Goal: Task Accomplishment & Management: Manage account settings

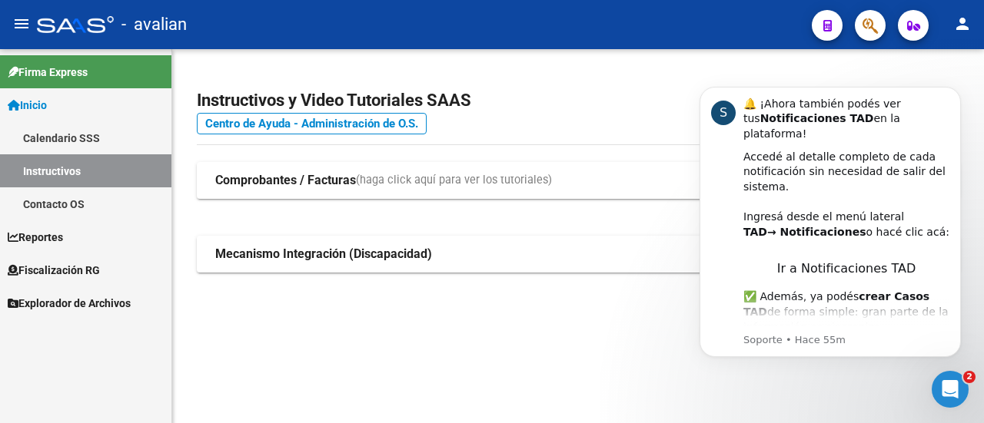
click at [31, 103] on span "Inicio" at bounding box center [27, 105] width 39 height 17
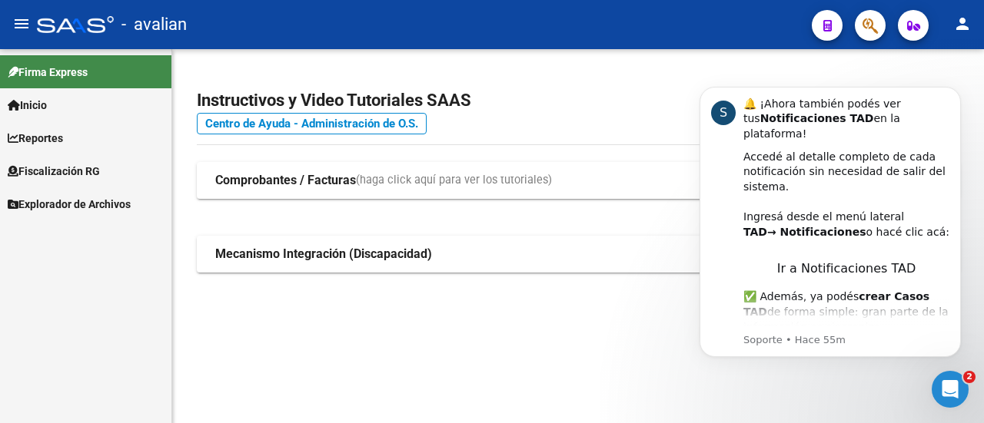
click at [42, 68] on span "Firma Express" at bounding box center [48, 72] width 80 height 17
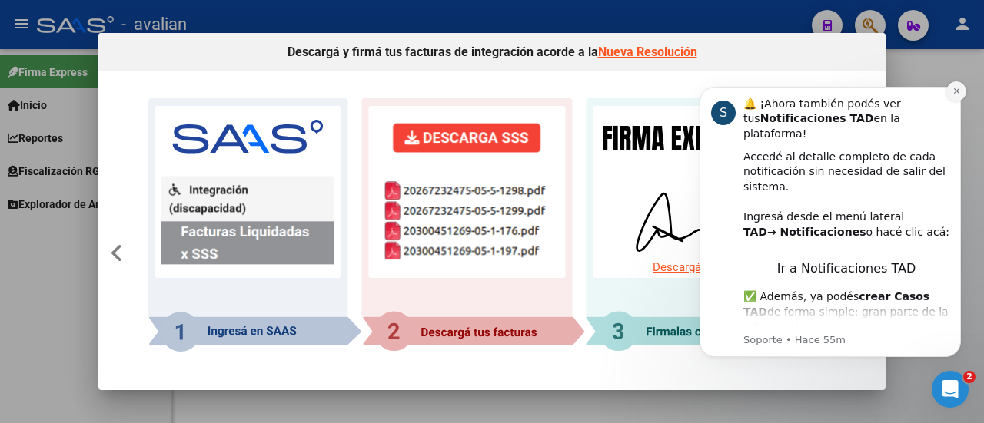
click at [961, 93] on button "Dismiss notification" at bounding box center [956, 91] width 20 height 20
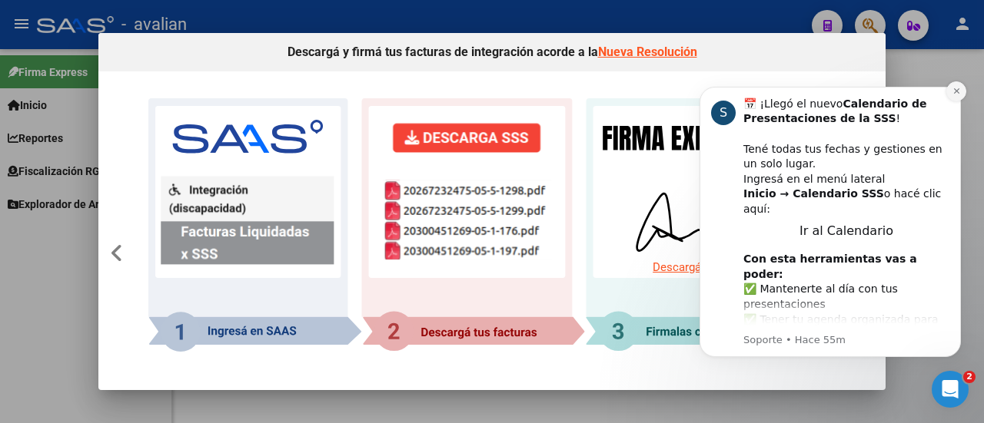
click at [958, 89] on icon "Dismiss notification" at bounding box center [955, 90] width 5 height 5
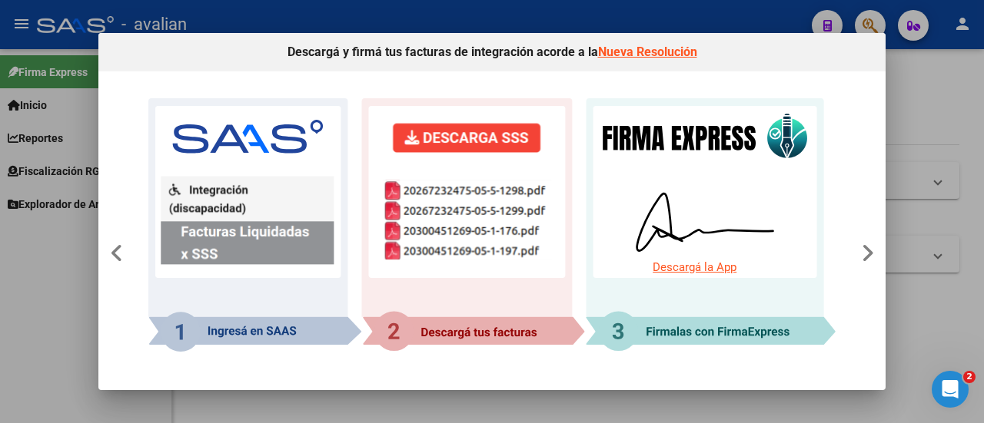
click at [301, 19] on div at bounding box center [492, 211] width 984 height 423
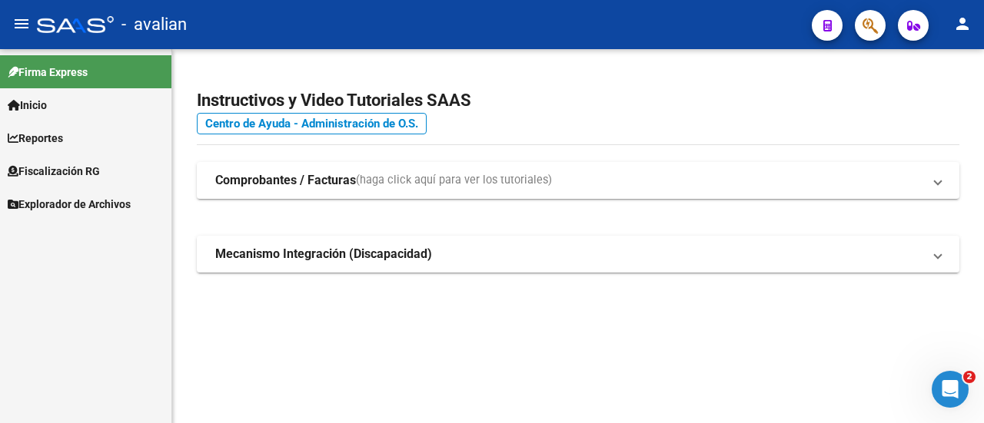
click at [46, 99] on span "Inicio" at bounding box center [27, 105] width 39 height 17
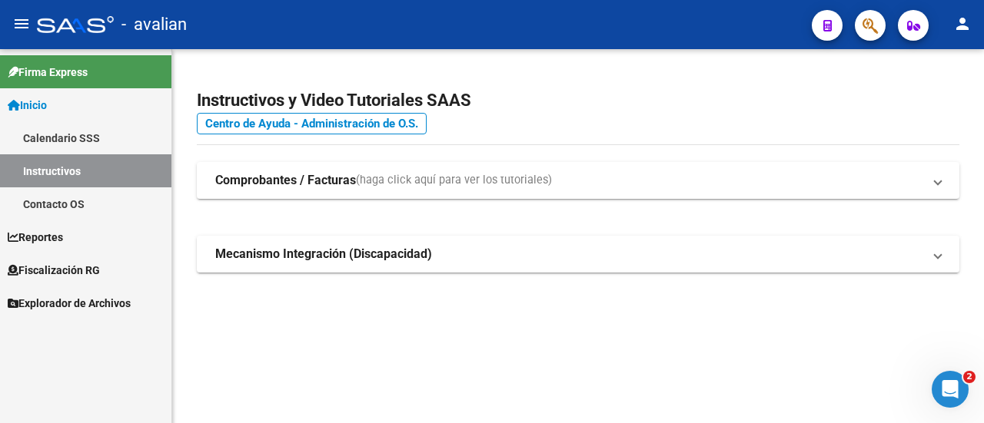
click at [52, 168] on link "Instructivos" at bounding box center [85, 170] width 171 height 33
click at [941, 183] on mat-expansion-panel-header "Comprobantes / Facturas (haga click aquí para ver los tutoriales)" at bounding box center [578, 180] width 762 height 37
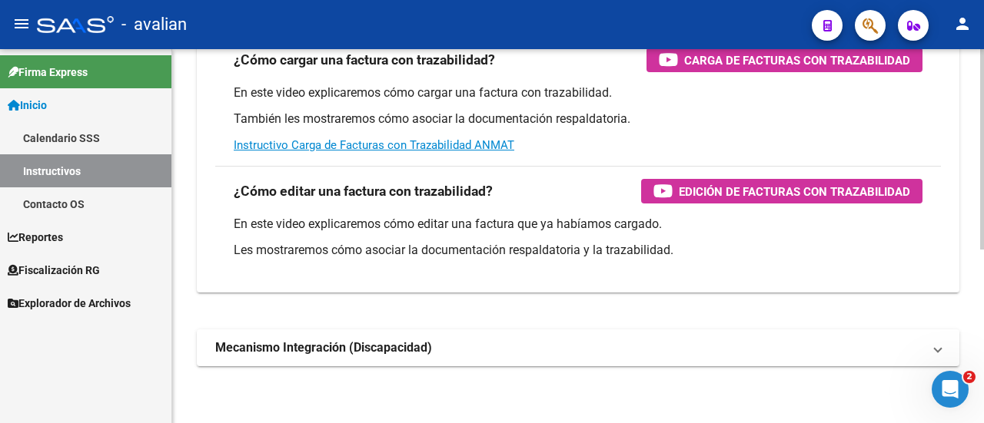
scroll to position [324, 0]
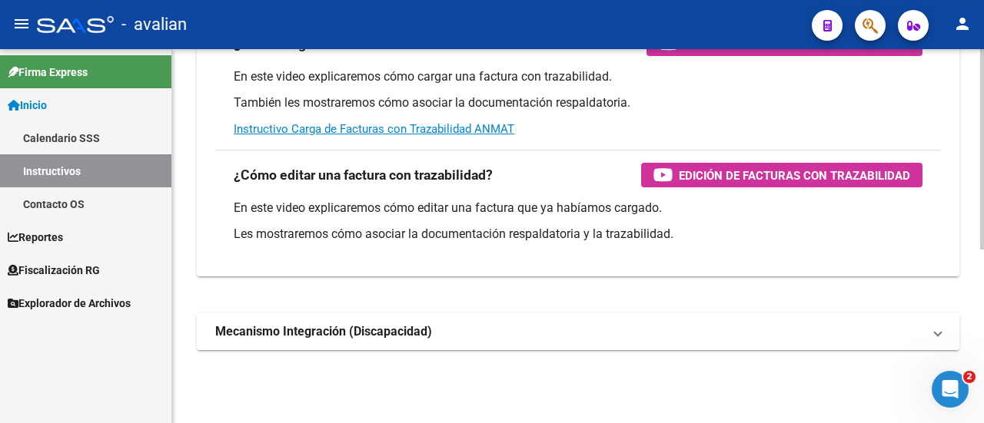
click at [938, 333] on span at bounding box center [938, 332] width 6 height 17
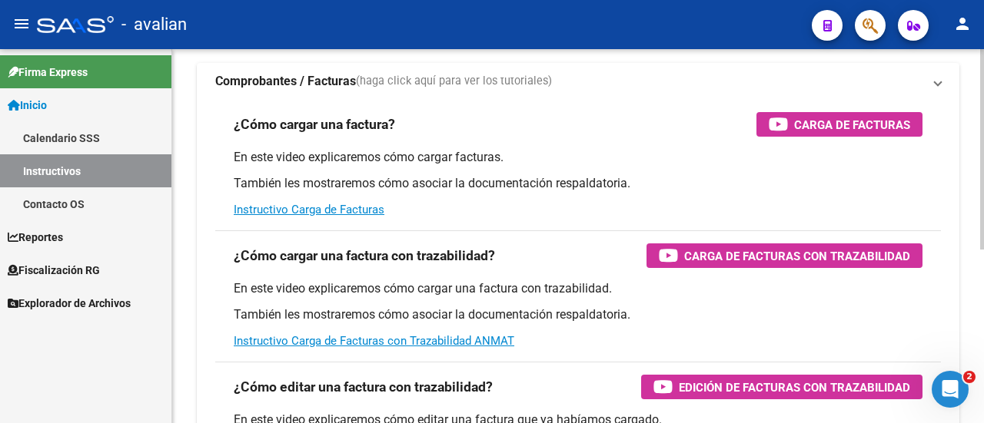
scroll to position [66, 0]
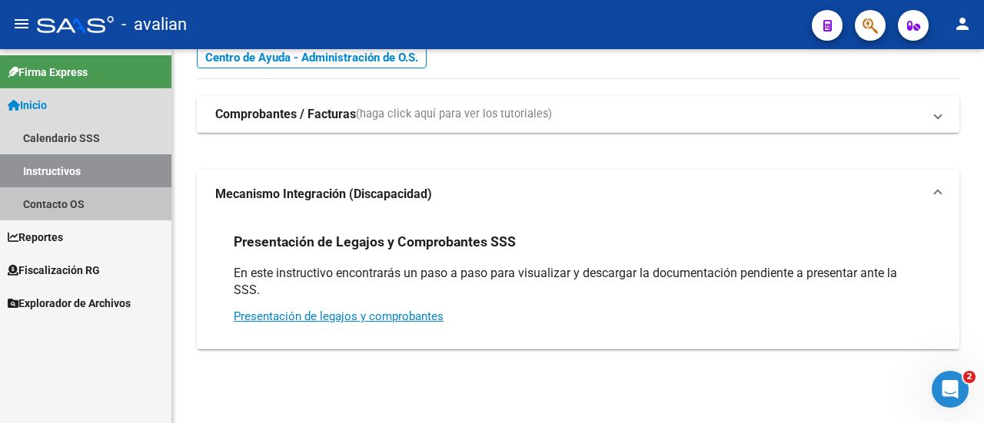
click at [43, 206] on link "Contacto OS" at bounding box center [85, 204] width 171 height 33
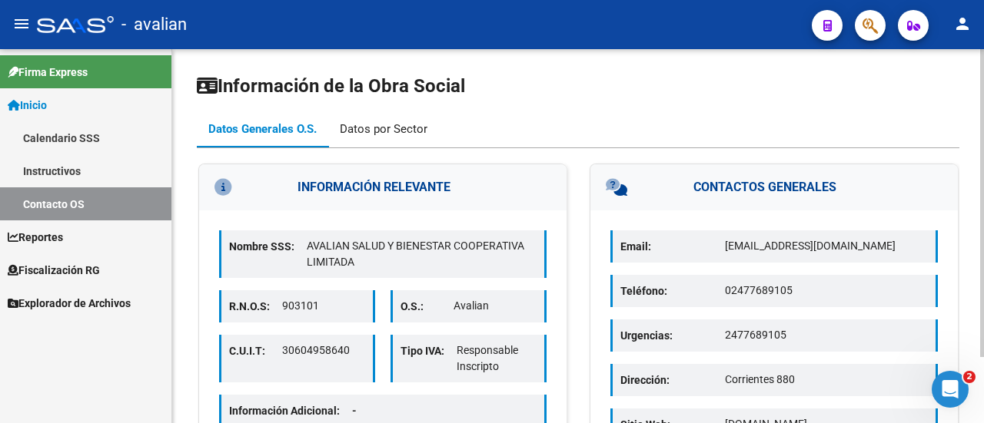
click at [384, 121] on div "Datos por Sector" at bounding box center [384, 129] width 88 height 17
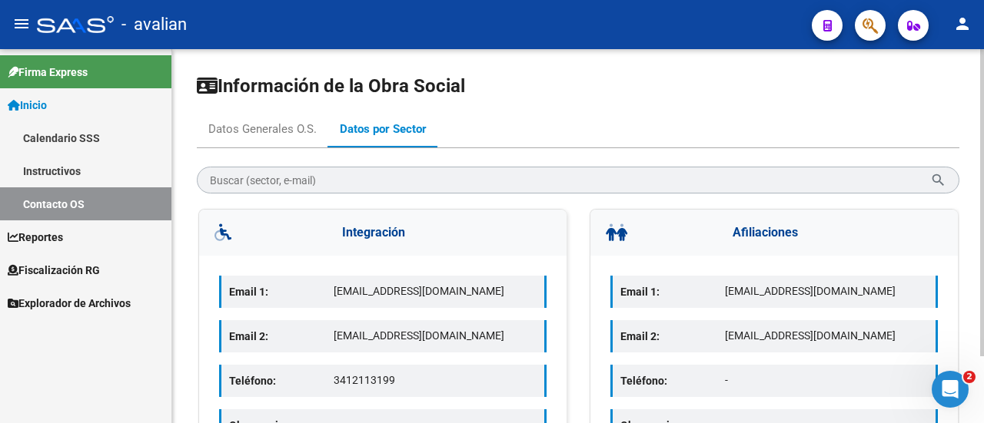
scroll to position [81, 0]
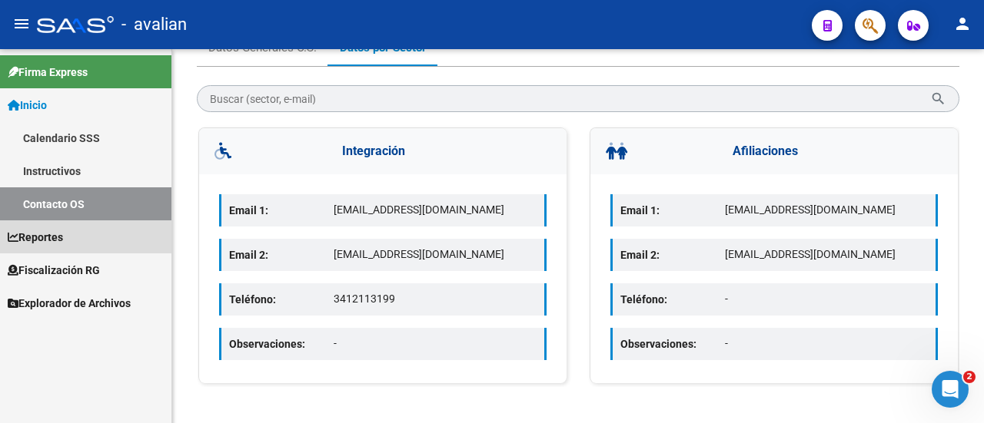
click at [52, 237] on span "Reportes" at bounding box center [35, 237] width 55 height 17
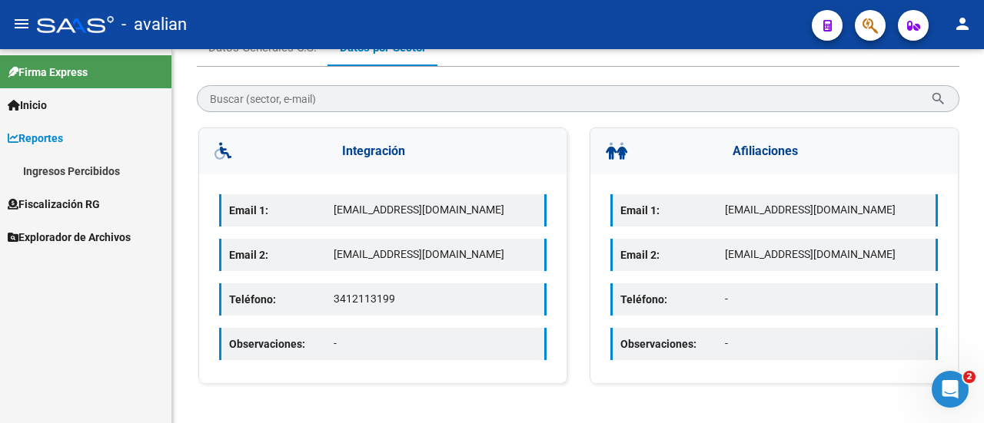
click at [45, 171] on link "Ingresos Percibidos" at bounding box center [85, 170] width 171 height 33
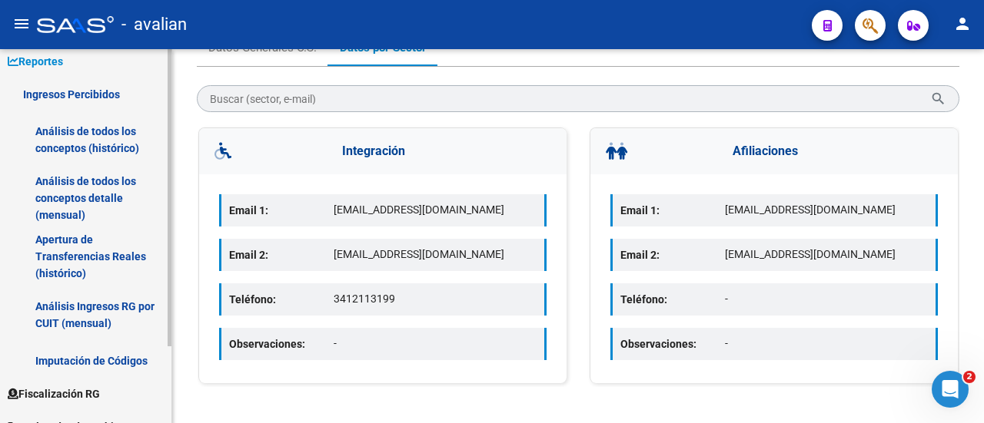
scroll to position [97, 0]
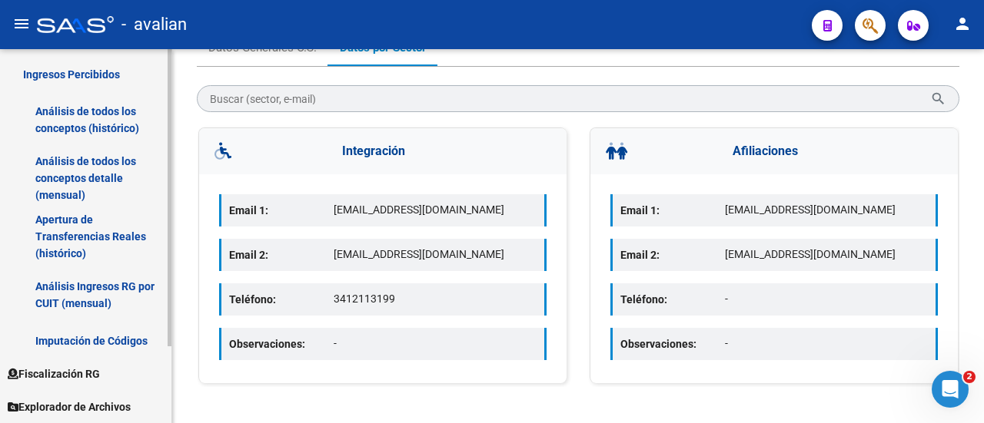
click at [58, 371] on span "Fiscalización RG" at bounding box center [54, 374] width 92 height 17
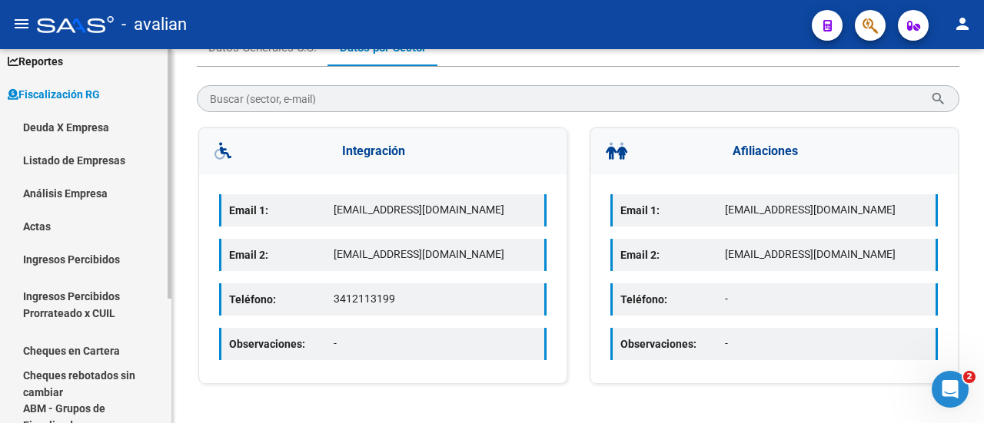
scroll to position [154, 0]
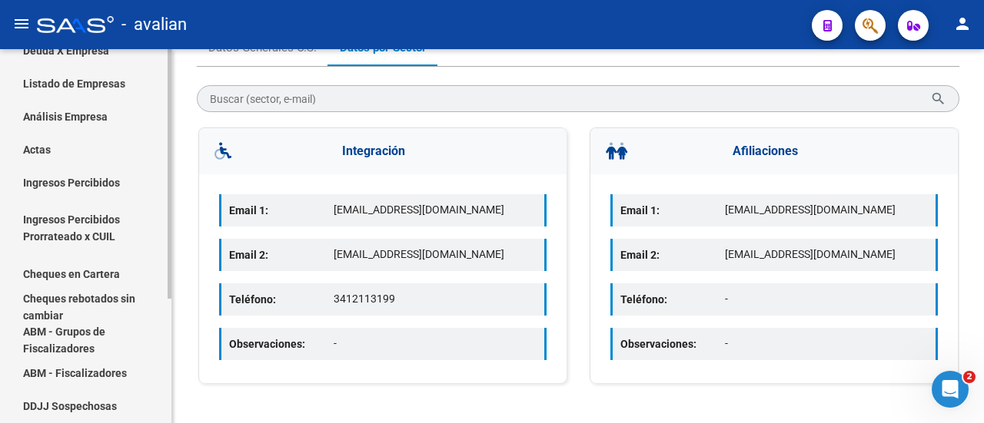
click at [83, 223] on link "Ingresos Percibidos Prorrateado x CUIL" at bounding box center [85, 228] width 171 height 58
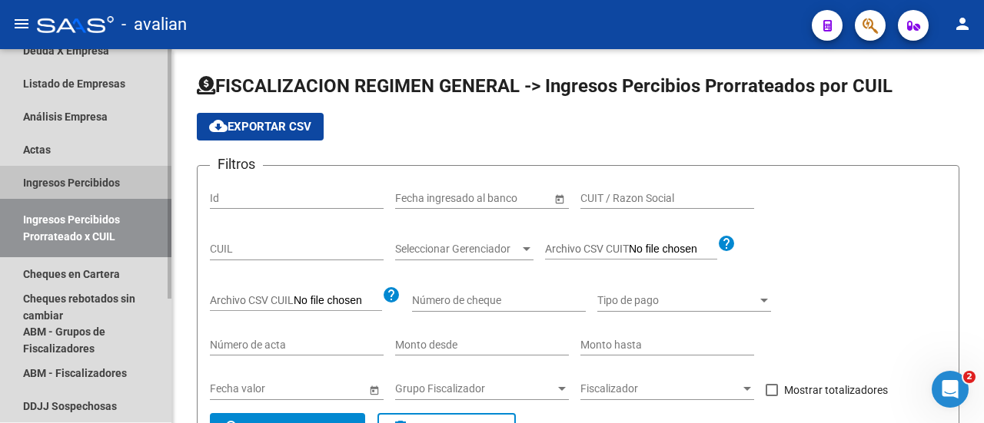
click at [81, 181] on link "Ingresos Percibidos" at bounding box center [85, 182] width 171 height 33
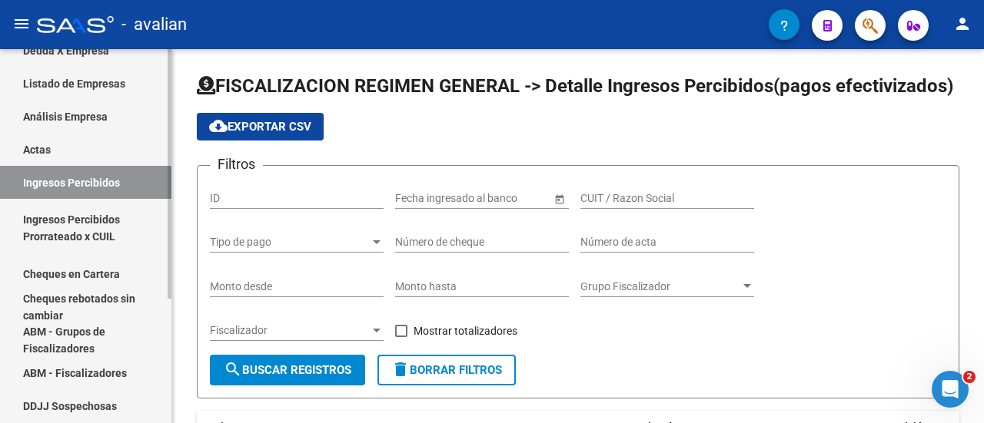
scroll to position [186, 0]
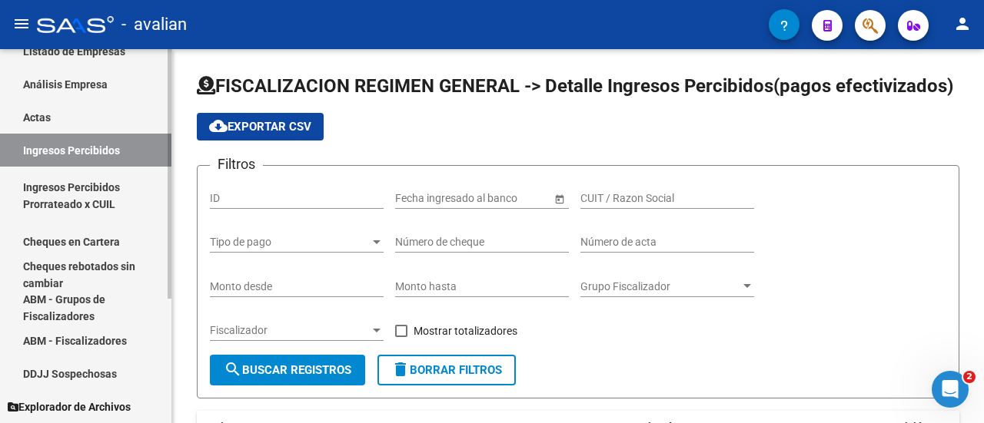
click at [48, 409] on span "Explorador de Archivos" at bounding box center [69, 407] width 123 height 17
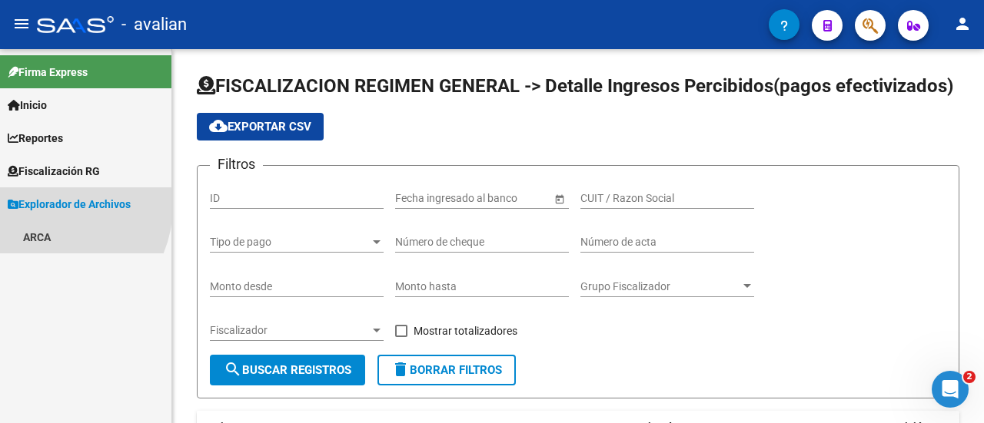
scroll to position [0, 0]
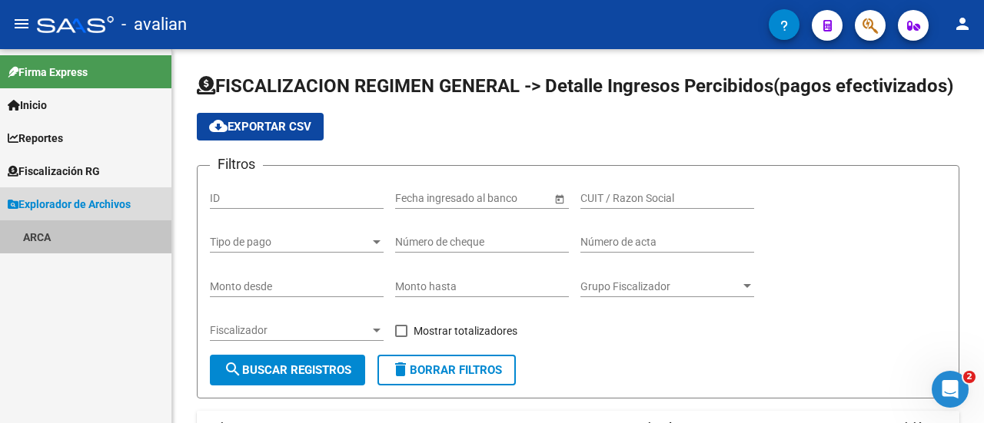
click at [40, 234] on link "ARCA" at bounding box center [85, 237] width 171 height 33
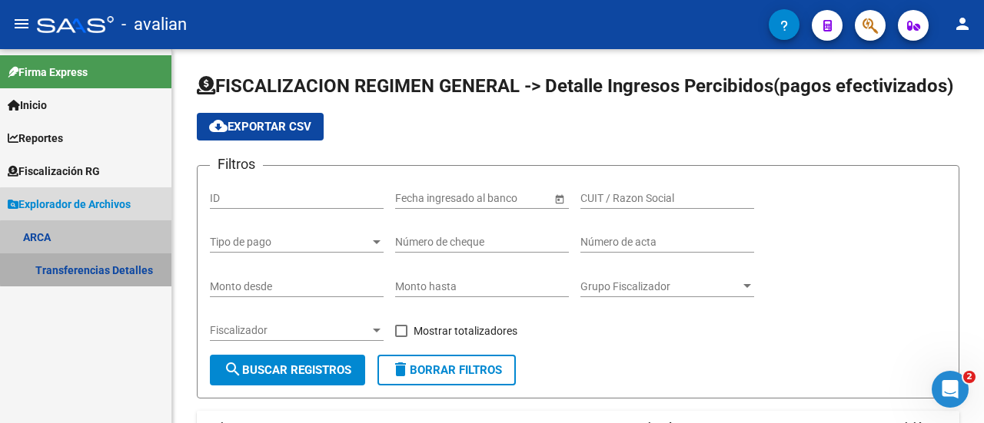
click at [90, 268] on link "Transferencias Detalles" at bounding box center [85, 270] width 171 height 33
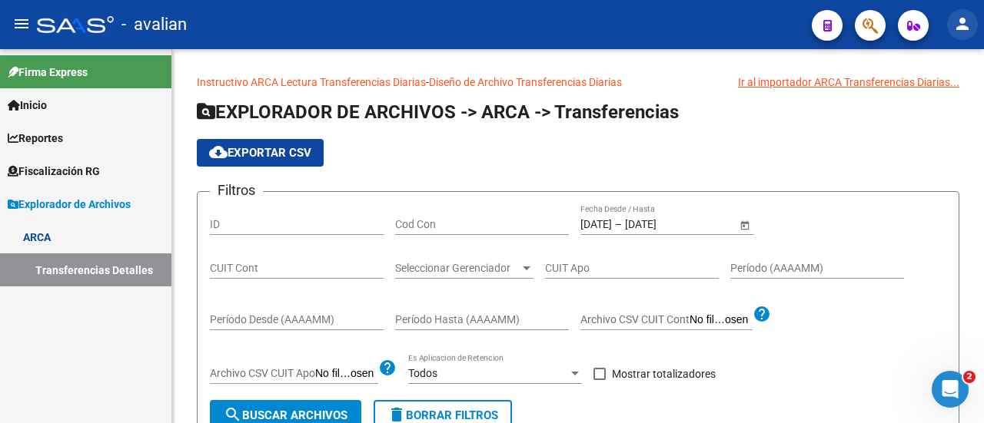
click at [962, 21] on mat-icon "person" at bounding box center [962, 24] width 18 height 18
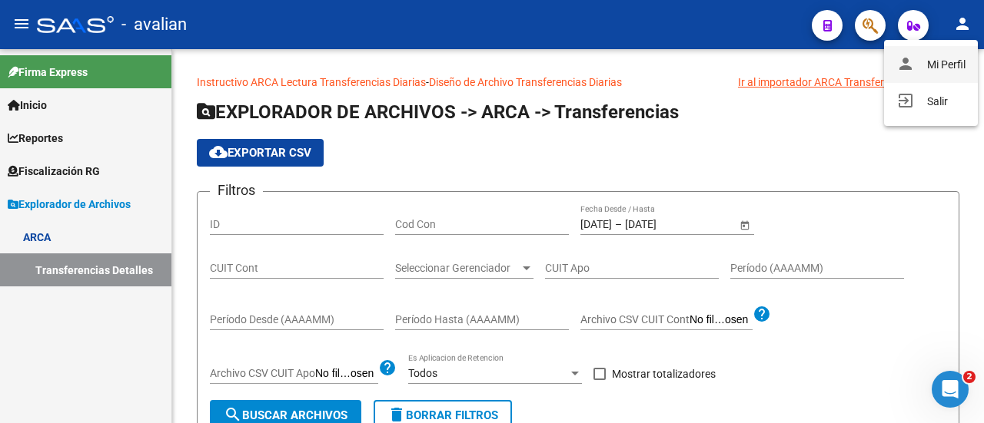
click at [956, 63] on button "person Mi Perfil" at bounding box center [931, 64] width 94 height 37
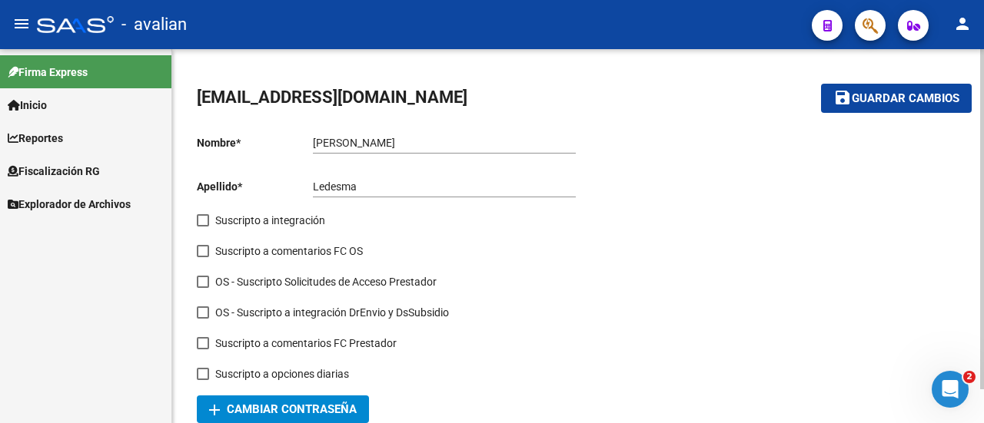
scroll to position [36, 0]
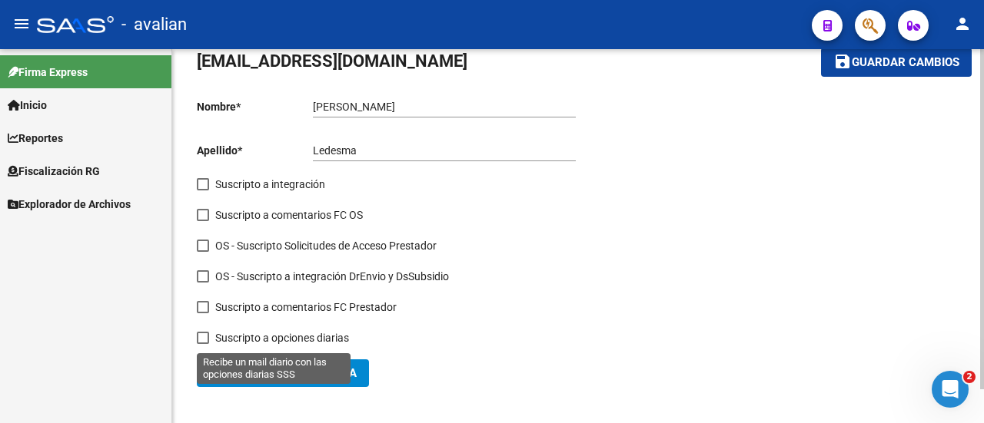
click at [203, 337] on span at bounding box center [203, 338] width 12 height 12
click at [203, 344] on input "Suscripto a opciones diarias" at bounding box center [202, 344] width 1 height 1
checkbox input "true"
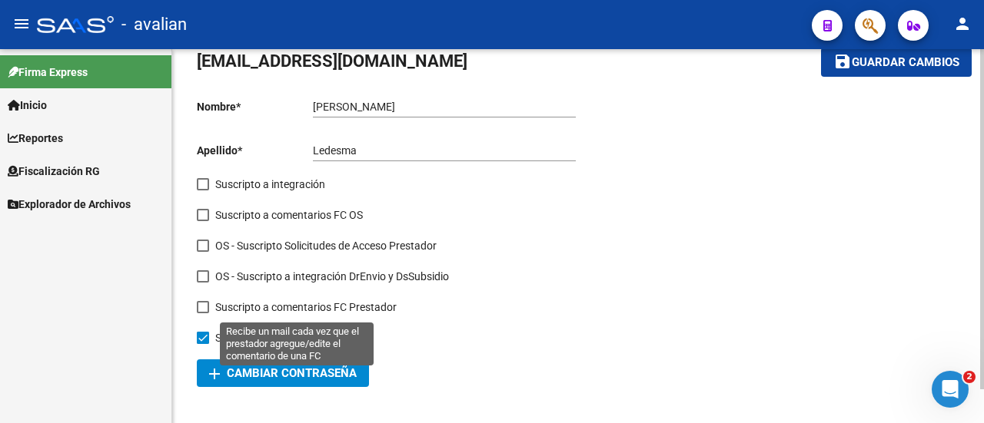
click at [199, 309] on span at bounding box center [203, 307] width 12 height 12
click at [202, 314] on input "Suscripto a comentarios FC Prestador" at bounding box center [202, 314] width 1 height 1
checkbox input "true"
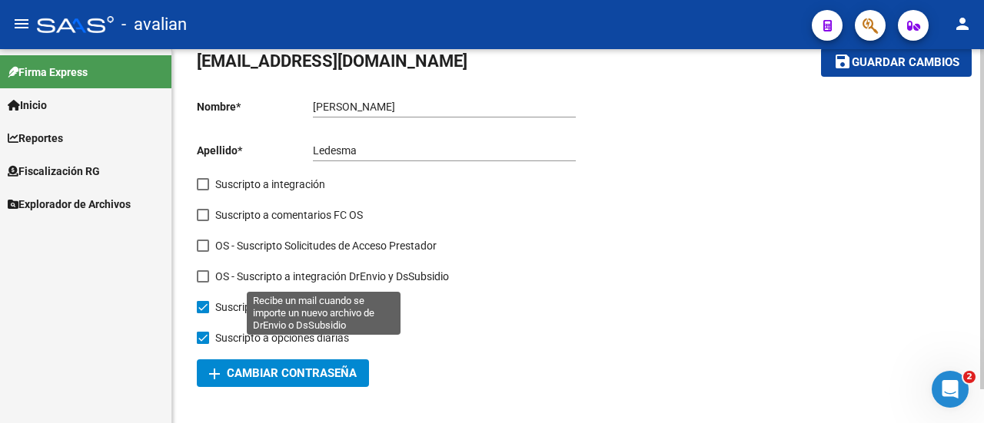
click at [201, 275] on span at bounding box center [203, 277] width 12 height 12
click at [202, 283] on input "OS - Suscripto a integración DrEnvio y DsSubsidio" at bounding box center [202, 283] width 1 height 1
checkbox input "true"
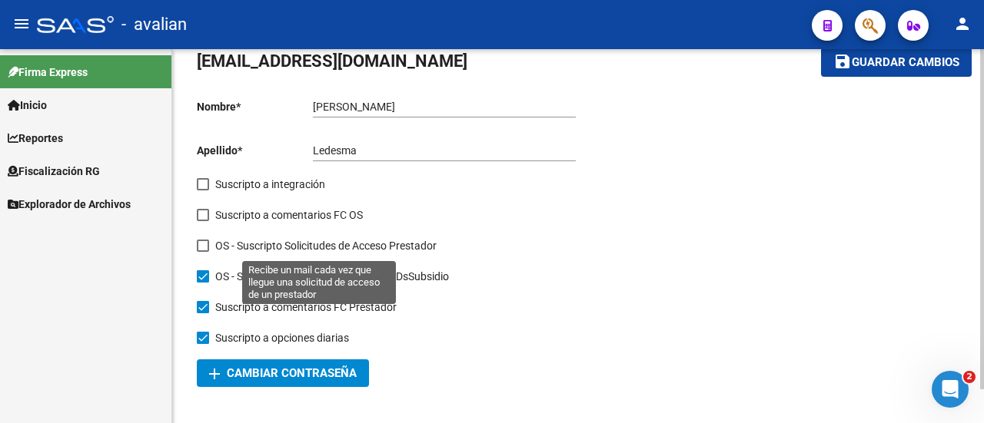
click at [204, 245] on span at bounding box center [203, 246] width 12 height 12
click at [203, 252] on input "OS - Suscripto Solicitudes de Acceso Prestador" at bounding box center [202, 252] width 1 height 1
checkbox input "true"
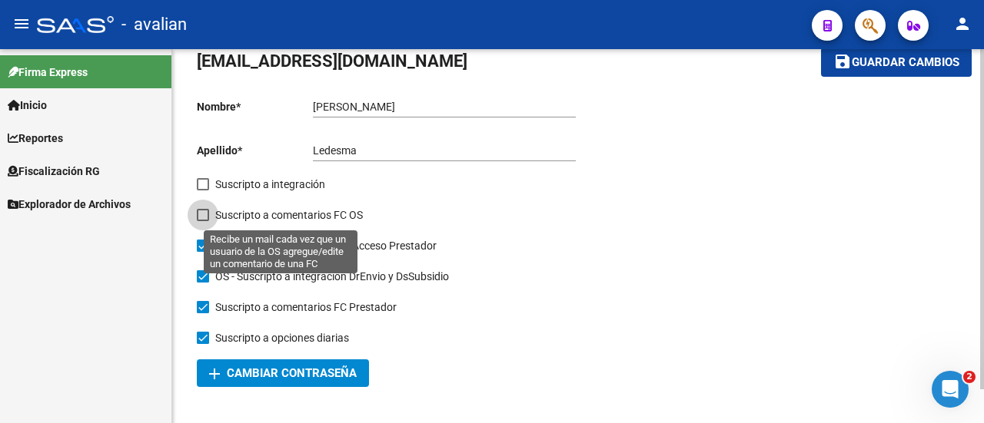
drag, startPoint x: 198, startPoint y: 212, endPoint x: 204, endPoint y: 202, distance: 11.7
click at [198, 212] on span at bounding box center [203, 215] width 12 height 12
click at [202, 221] on input "Suscripto a comentarios FC OS" at bounding box center [202, 221] width 1 height 1
checkbox input "true"
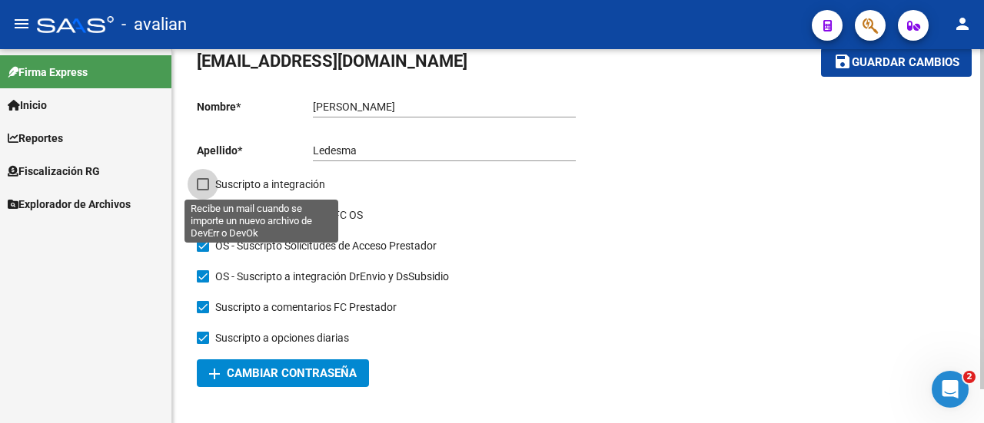
click at [204, 189] on span at bounding box center [203, 184] width 12 height 12
click at [203, 191] on input "Suscripto a integración" at bounding box center [202, 191] width 1 height 1
checkbox input "true"
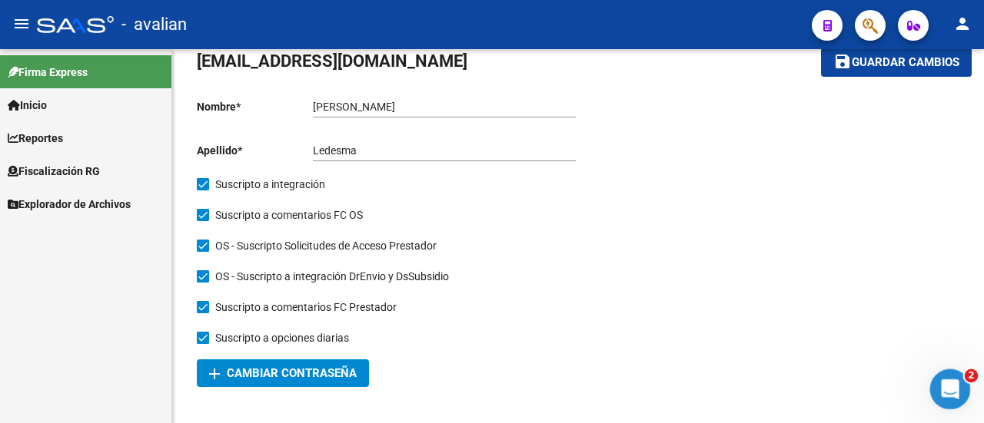
click at [949, 389] on icon "Abrir Intercom Messenger" at bounding box center [947, 387] width 11 height 12
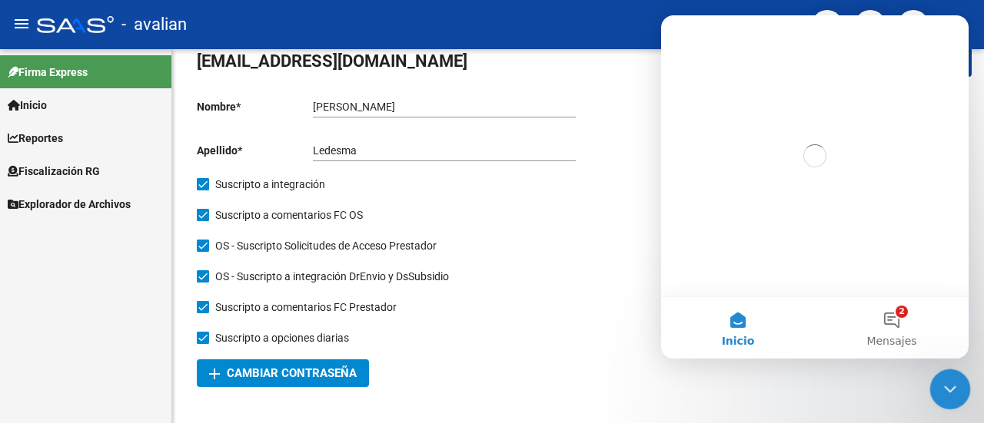
scroll to position [0, 0]
click at [896, 317] on button "2 Mensajes" at bounding box center [892, 327] width 154 height 61
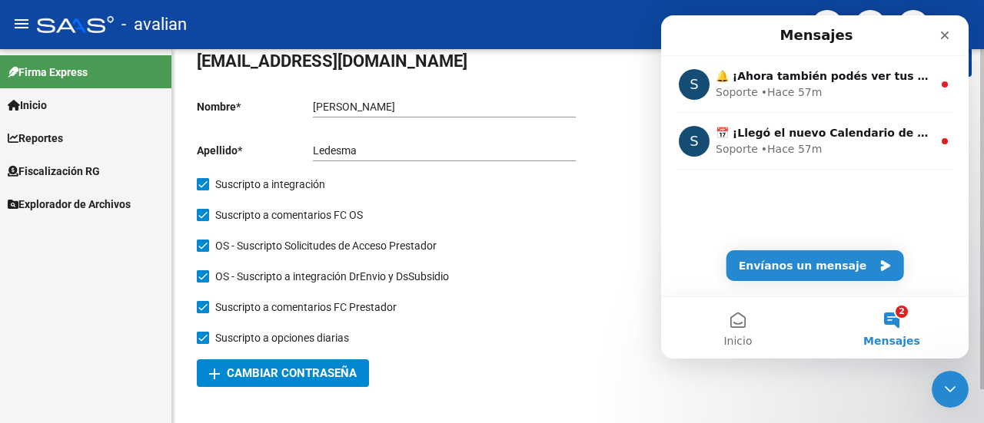
click at [586, 253] on div at bounding box center [768, 237] width 381 height 301
click at [544, 68] on mat-toolbar-row "[EMAIL_ADDRESS][DOMAIN_NAME]" at bounding box center [479, 62] width 564 height 49
click at [947, 32] on icon "Cerrar" at bounding box center [944, 35] width 12 height 12
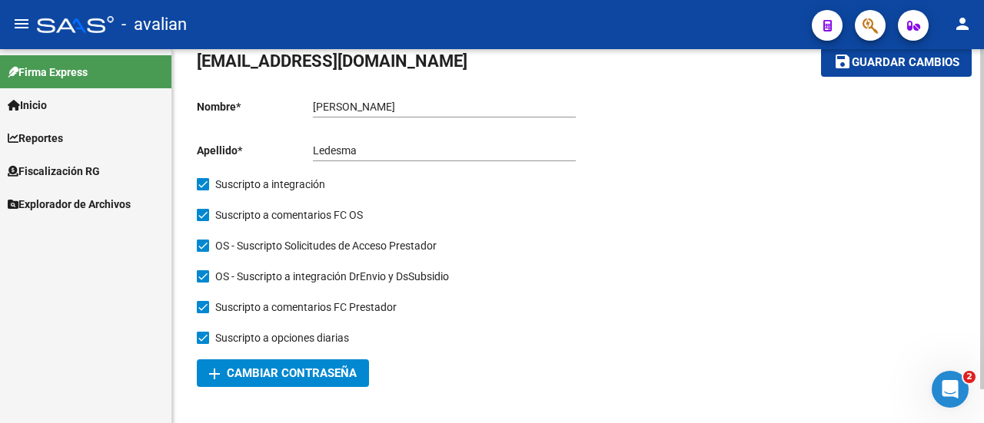
click at [942, 58] on span "Guardar cambios" at bounding box center [906, 63] width 108 height 14
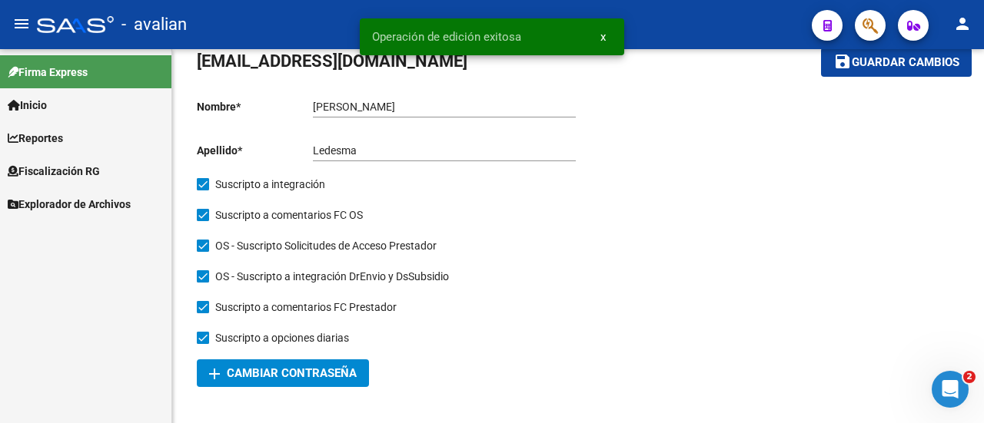
click at [608, 37] on button "x" at bounding box center [603, 37] width 30 height 28
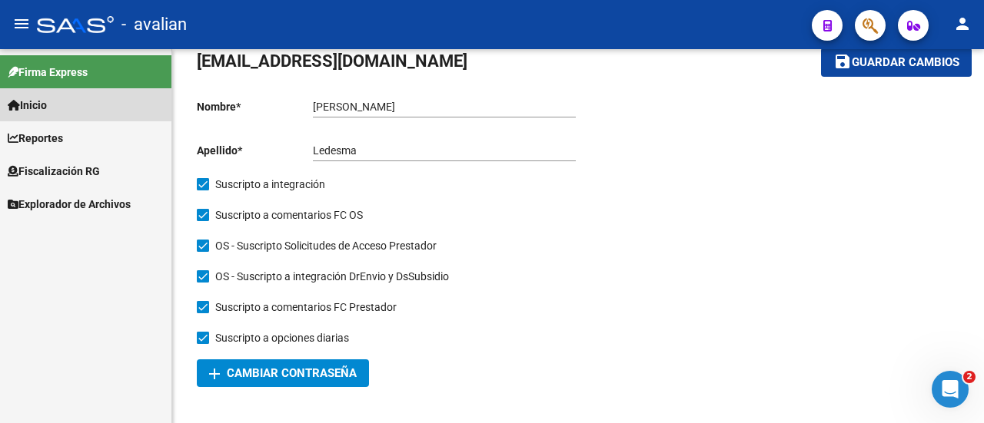
click at [36, 101] on span "Inicio" at bounding box center [27, 105] width 39 height 17
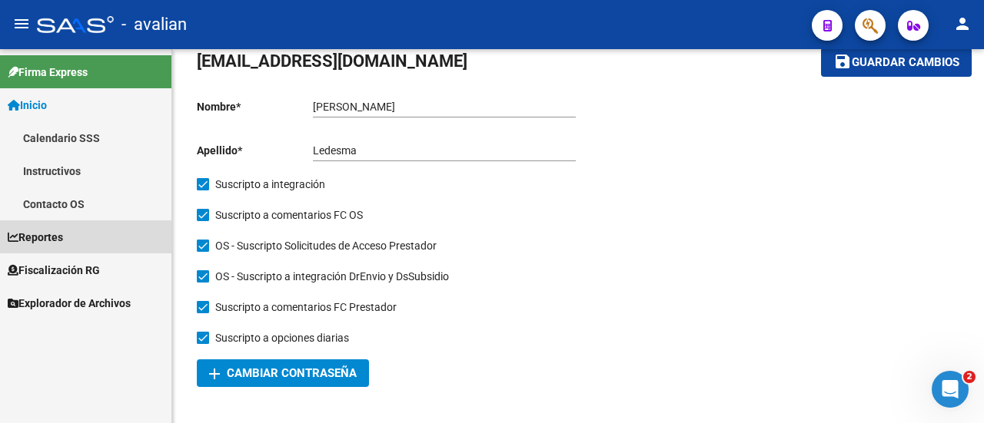
click at [35, 237] on span "Reportes" at bounding box center [35, 237] width 55 height 17
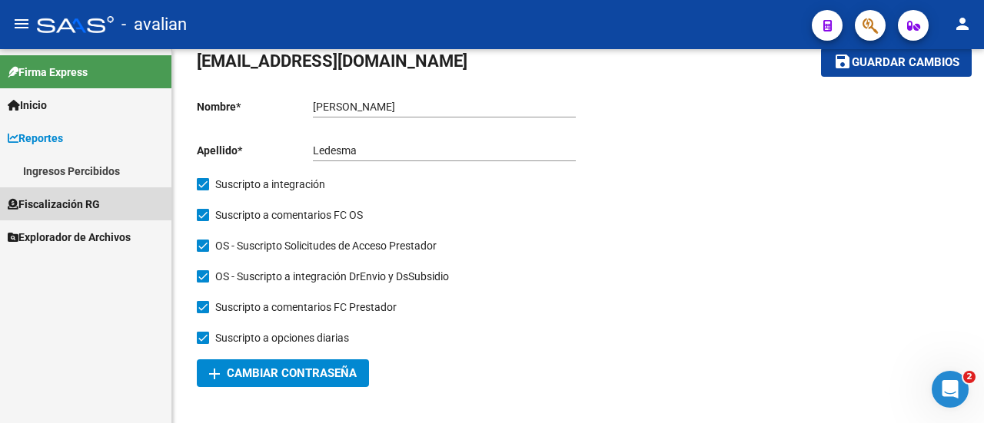
click at [49, 201] on span "Fiscalización RG" at bounding box center [54, 204] width 92 height 17
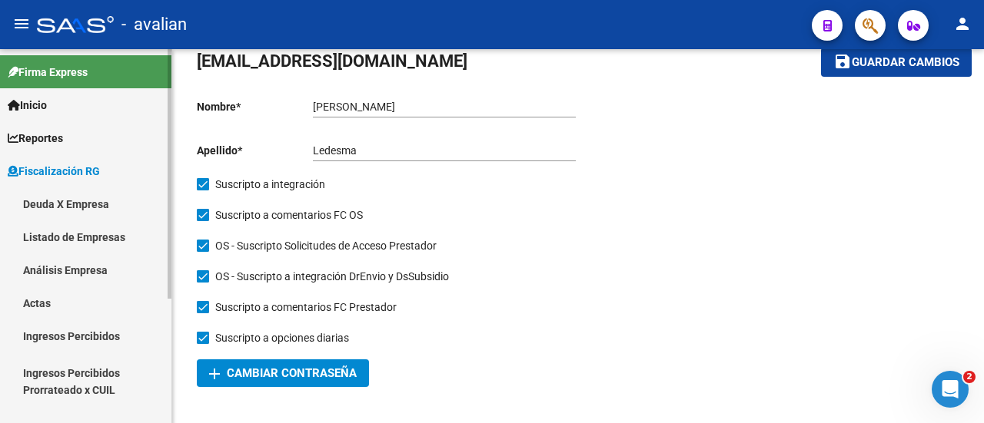
click at [62, 168] on span "Fiscalización RG" at bounding box center [54, 171] width 92 height 17
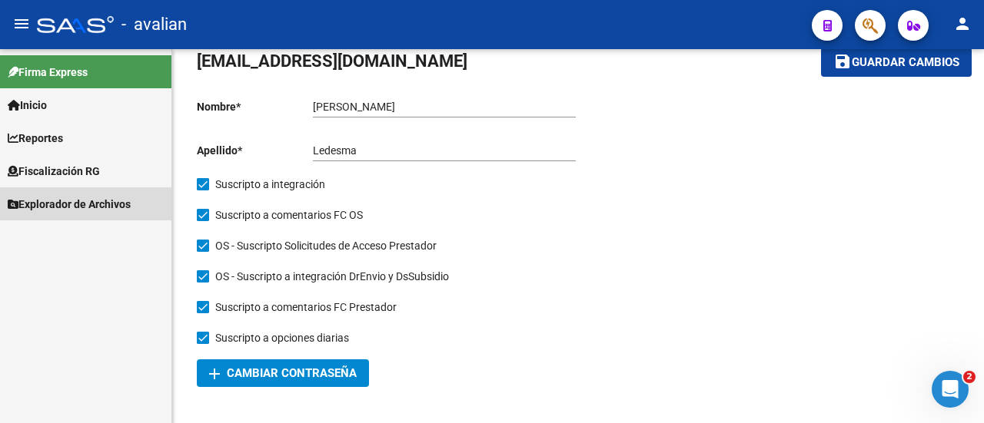
click at [54, 202] on span "Explorador de Archivos" at bounding box center [69, 204] width 123 height 17
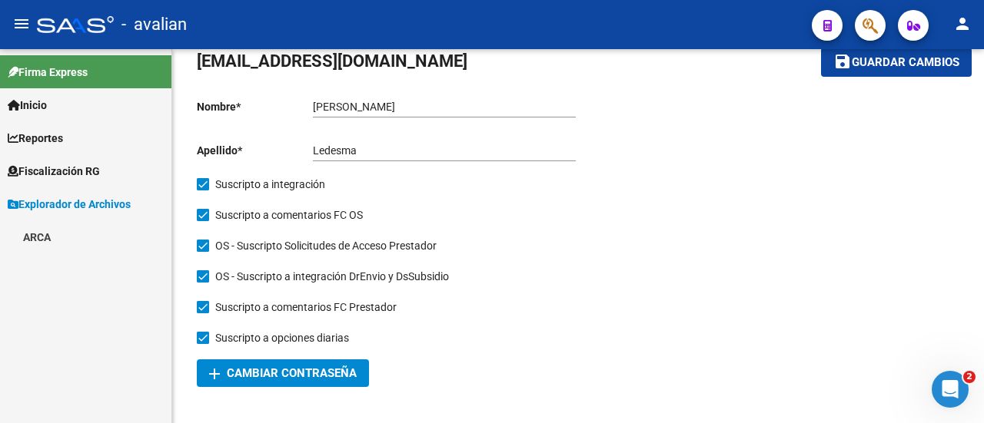
click at [35, 237] on link "ARCA" at bounding box center [85, 237] width 171 height 33
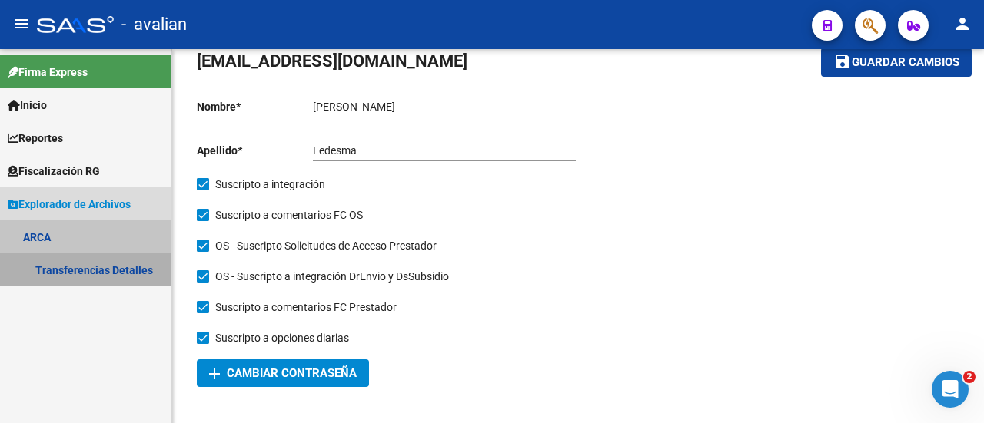
click at [75, 269] on link "Transferencias Detalles" at bounding box center [85, 270] width 171 height 33
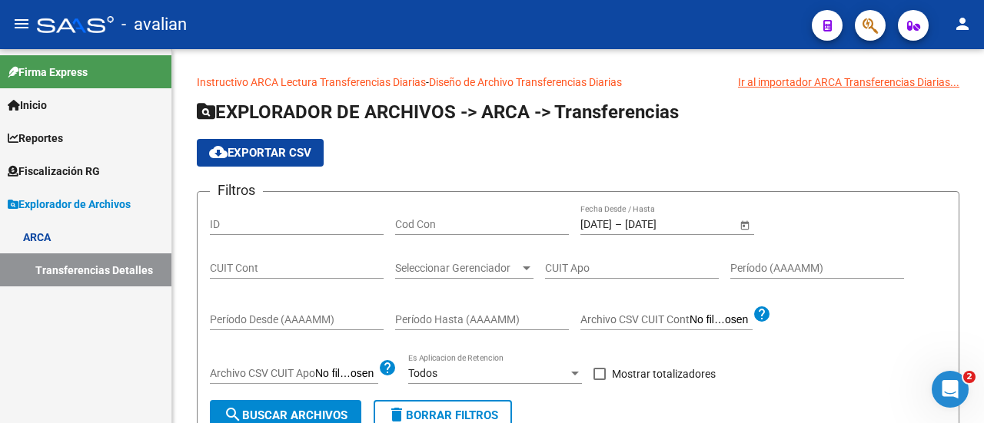
click at [45, 106] on span "Inicio" at bounding box center [27, 105] width 39 height 17
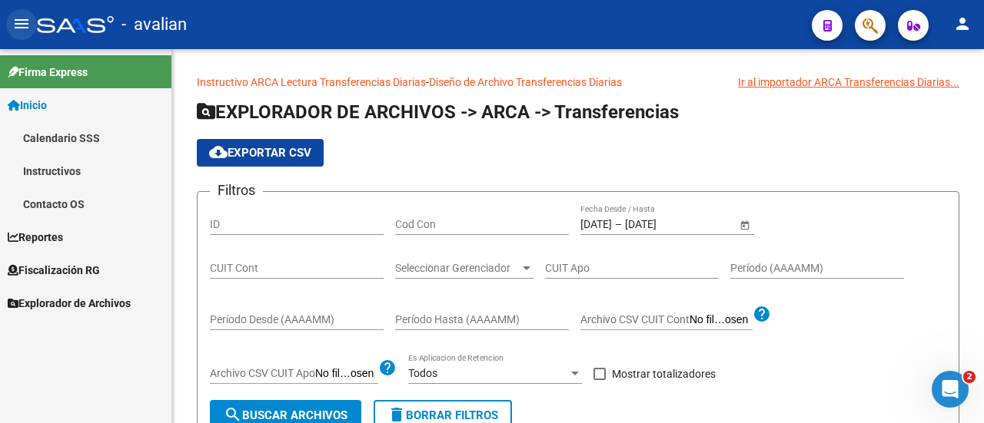
click at [21, 24] on mat-icon "menu" at bounding box center [21, 24] width 18 height 18
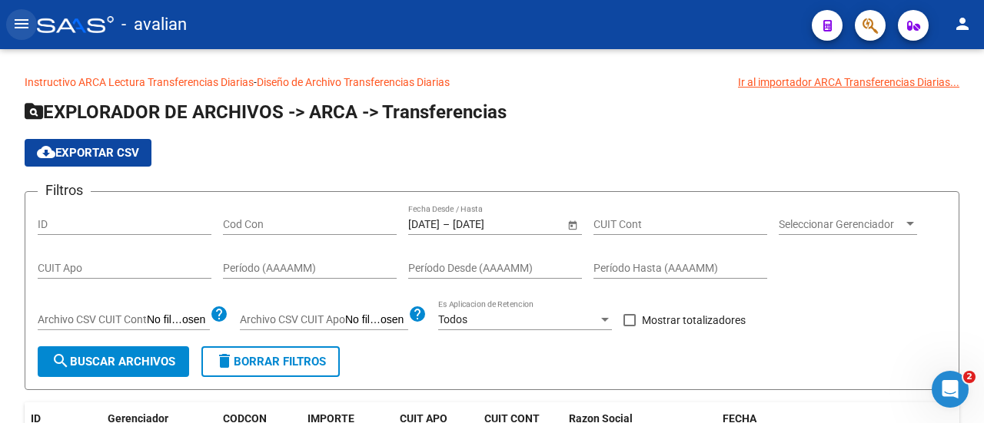
click at [22, 21] on mat-icon "menu" at bounding box center [21, 24] width 18 height 18
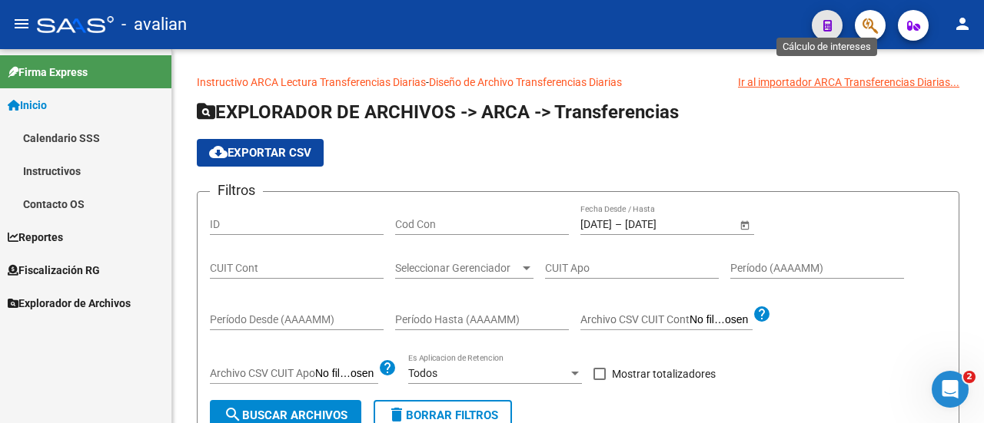
click at [829, 24] on icon "button" at bounding box center [827, 26] width 8 height 12
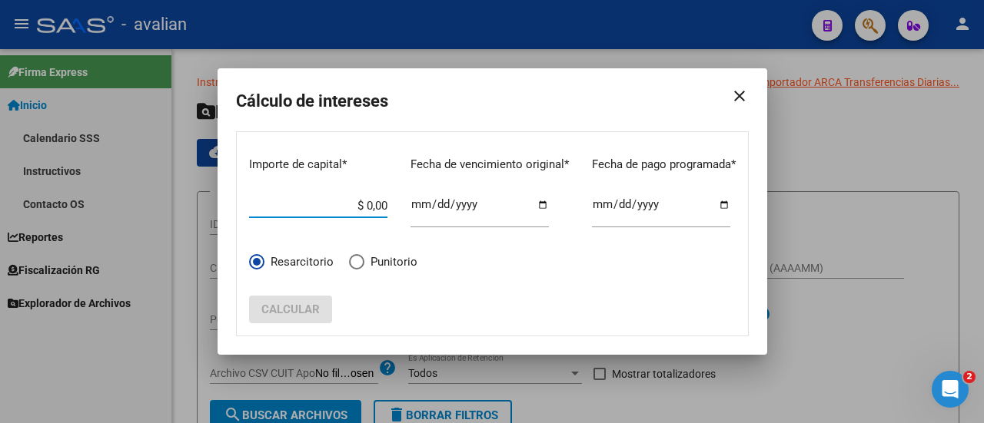
click at [747, 95] on mat-icon "close" at bounding box center [733, 96] width 31 height 43
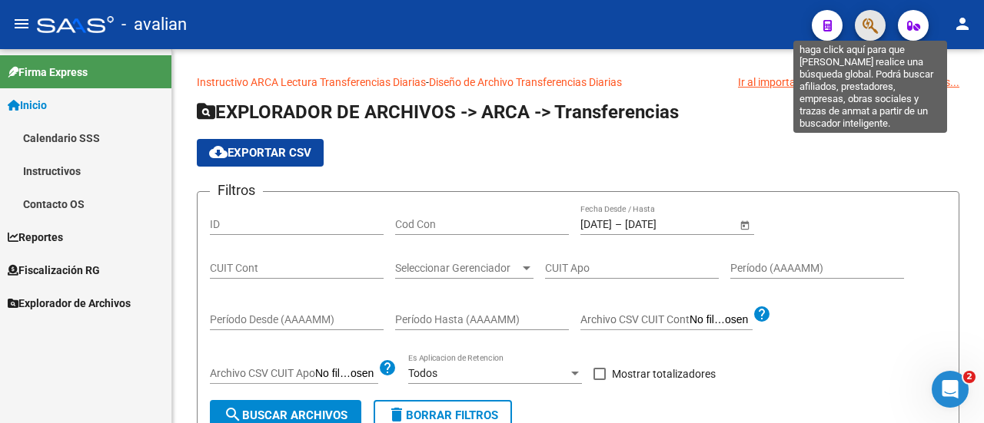
click at [869, 25] on icon "button" at bounding box center [869, 26] width 15 height 18
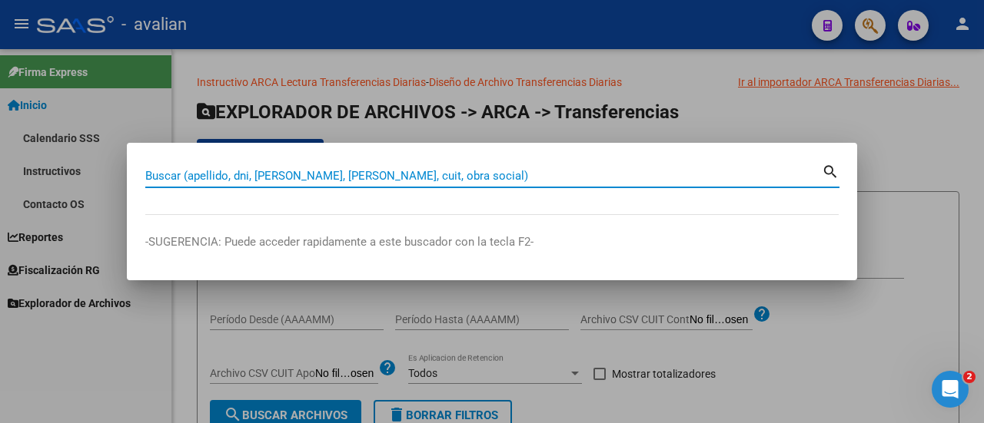
click at [915, 27] on div at bounding box center [492, 211] width 984 height 423
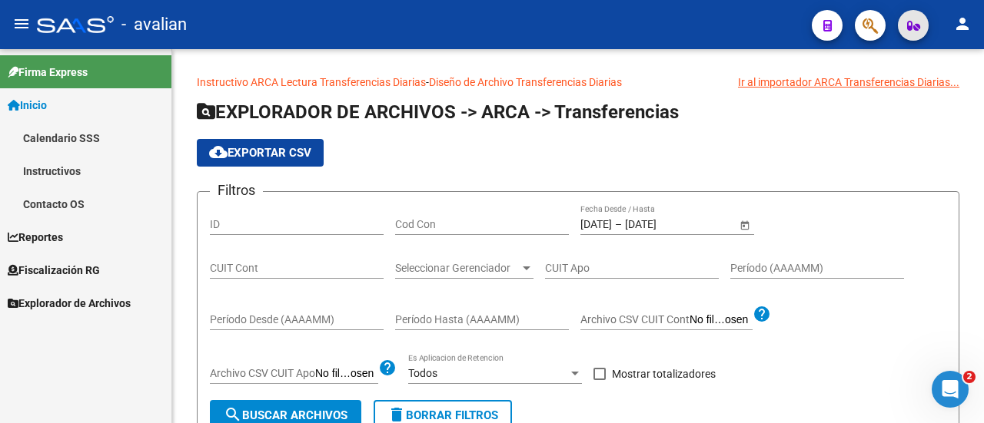
click at [915, 25] on icon "button" at bounding box center [913, 26] width 13 height 12
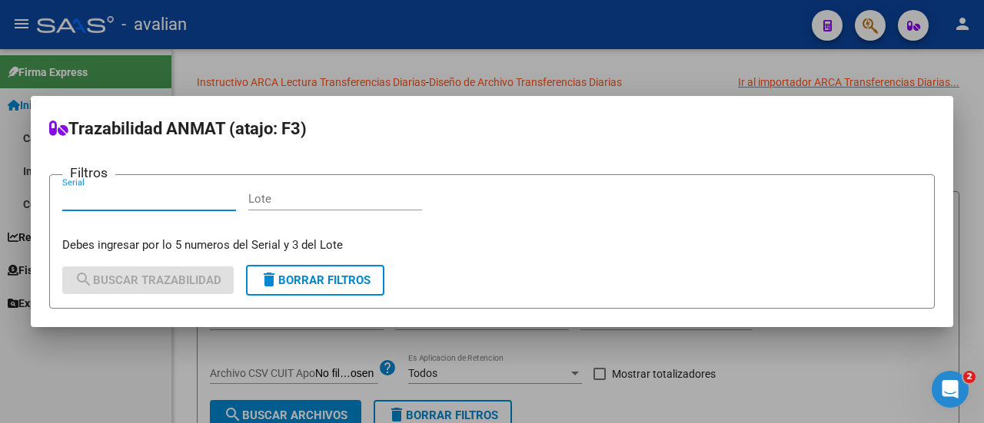
drag, startPoint x: 966, startPoint y: 22, endPoint x: 971, endPoint y: 31, distance: 10.0
click at [966, 23] on div at bounding box center [492, 211] width 984 height 423
